Goal: Task Accomplishment & Management: Use online tool/utility

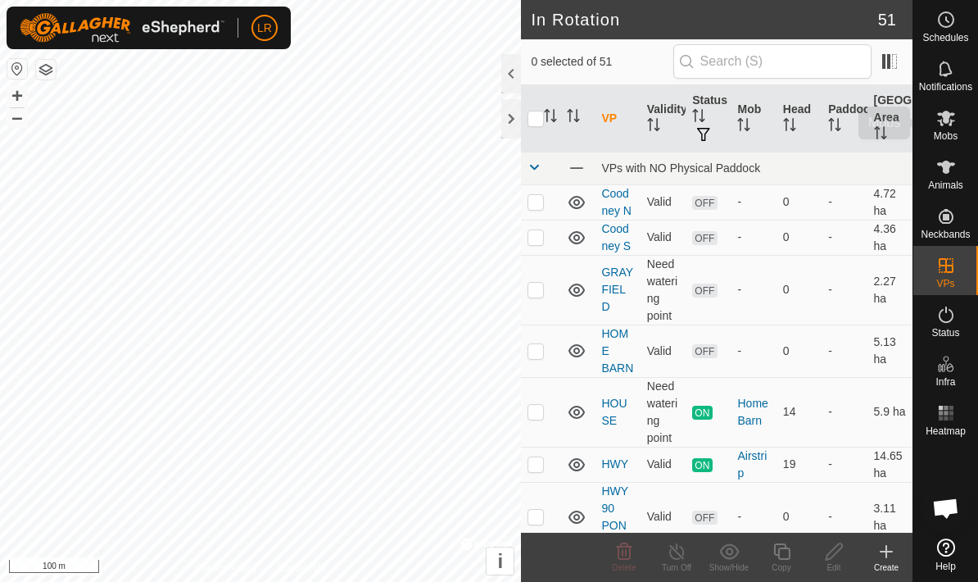
click at [950, 136] on span "Mobs" at bounding box center [946, 136] width 24 height 10
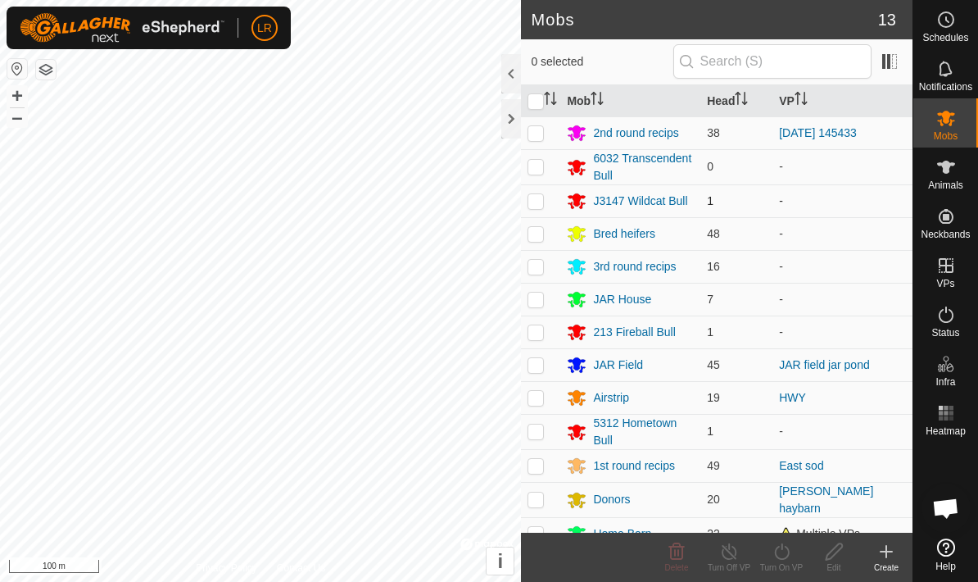
click at [545, 203] on td at bounding box center [540, 200] width 39 height 33
checkbox input "true"
click at [543, 240] on p-checkbox at bounding box center [536, 233] width 16 height 13
checkbox input "true"
click at [792, 557] on icon at bounding box center [782, 552] width 20 height 20
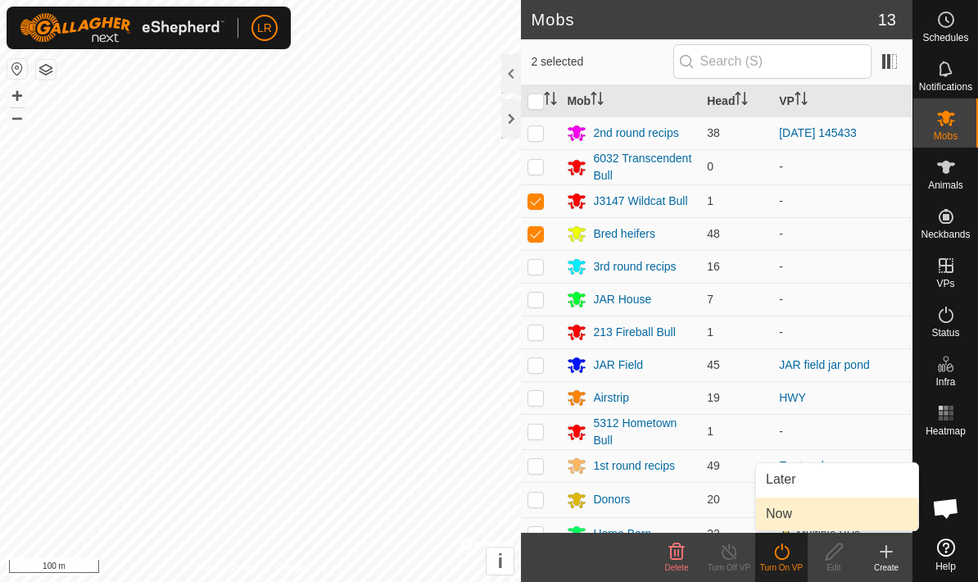
click at [837, 514] on link "Now" at bounding box center [837, 513] width 162 height 33
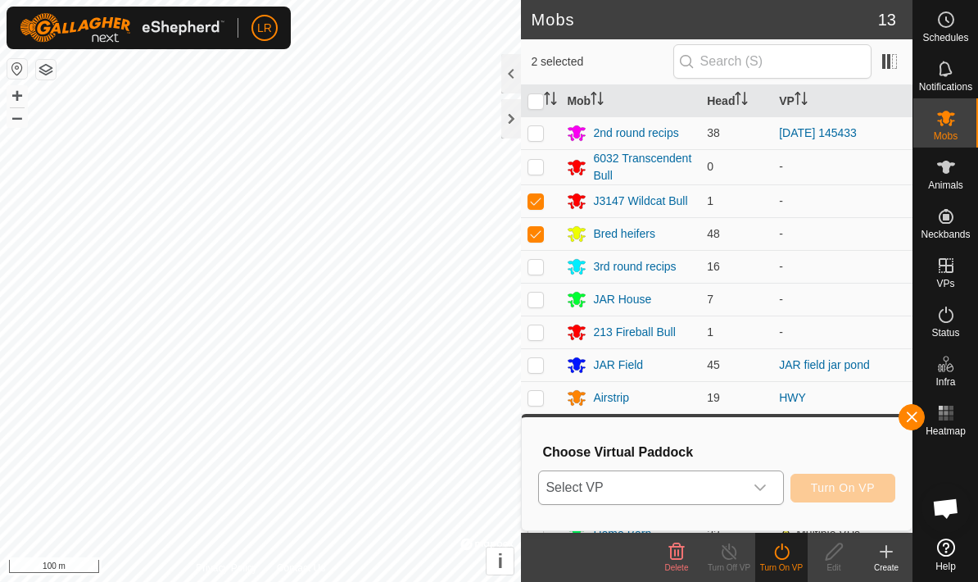
click at [742, 483] on span "Select VP" at bounding box center [641, 487] width 204 height 33
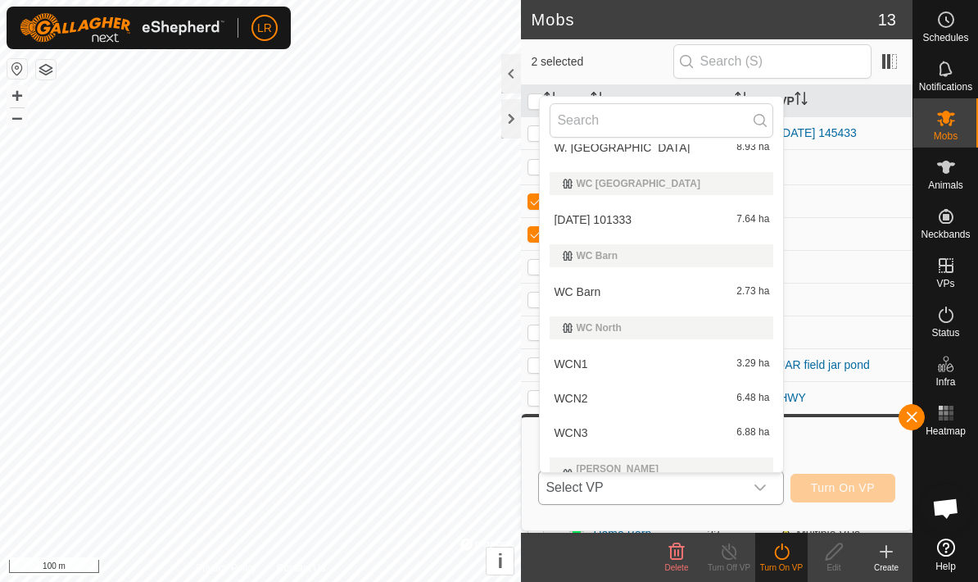
scroll to position [1592, 0]
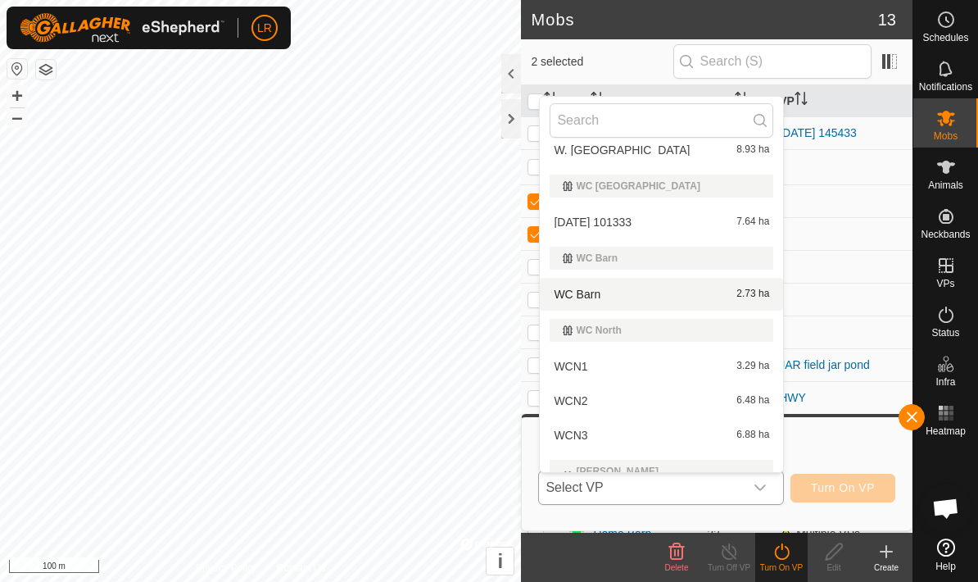
click at [687, 296] on div "WC Barn 2.73 ha" at bounding box center [662, 294] width 224 height 20
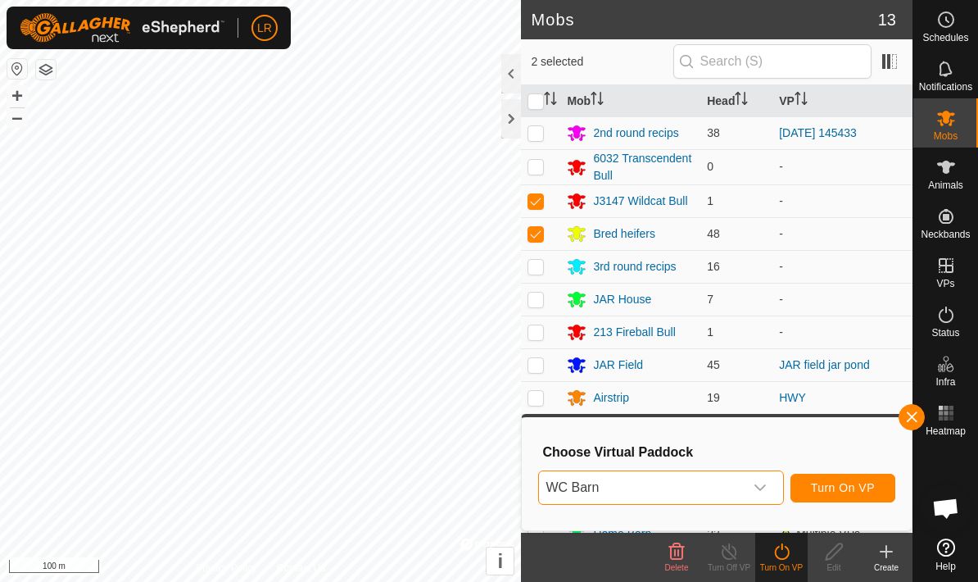
click at [875, 493] on span "Turn On VP" at bounding box center [843, 487] width 64 height 13
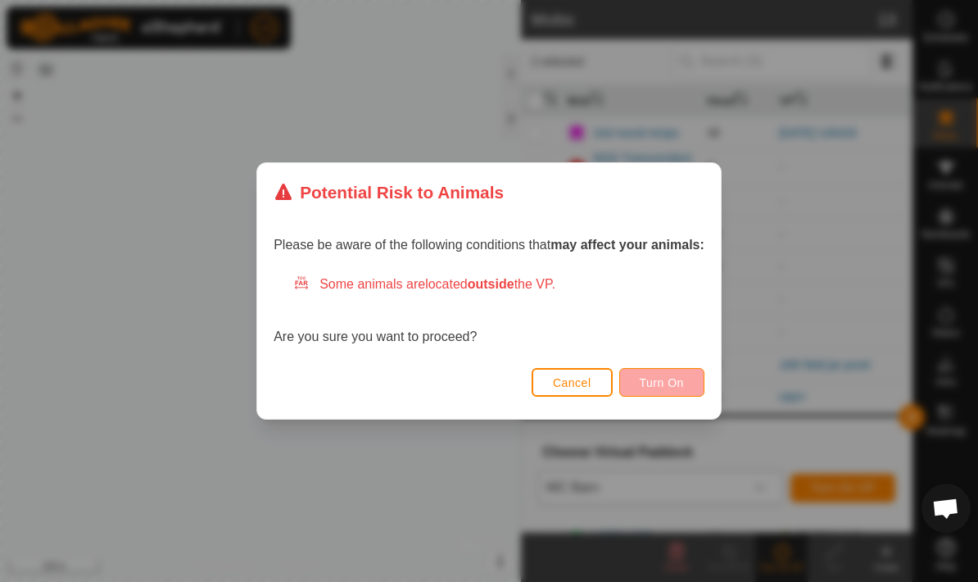
click at [692, 374] on button "Turn On" at bounding box center [661, 382] width 85 height 29
